Goal: Navigation & Orientation: Find specific page/section

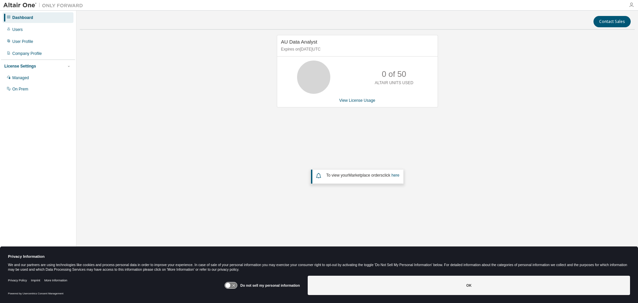
click at [633, 5] on icon "button" at bounding box center [630, 4] width 5 height 5
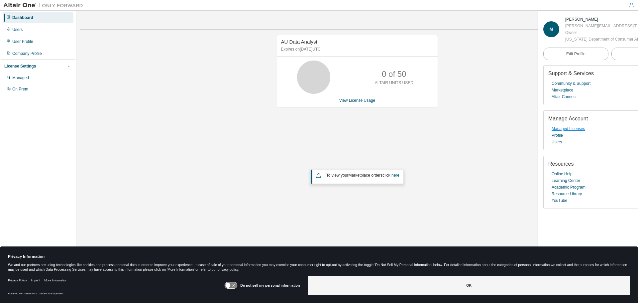
click at [575, 132] on link "Managed Licenses" at bounding box center [568, 128] width 34 height 7
click at [555, 197] on link "Resource Library" at bounding box center [566, 193] width 30 height 7
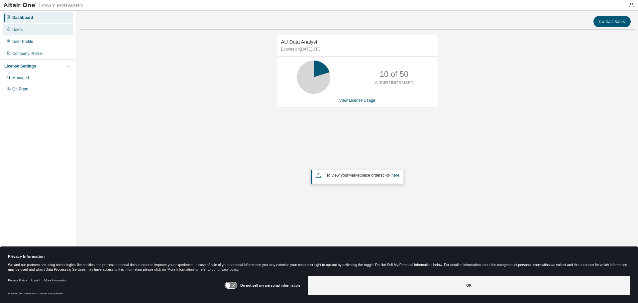
click at [14, 29] on div "Users" at bounding box center [17, 29] width 10 height 5
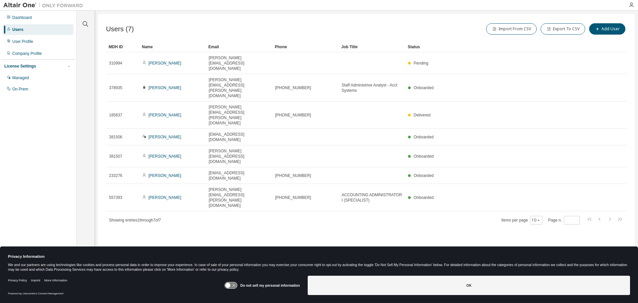
click at [21, 7] on img at bounding box center [44, 5] width 83 height 7
click at [21, 18] on div "Dashboard" at bounding box center [22, 17] width 20 height 5
